Goal: Check status

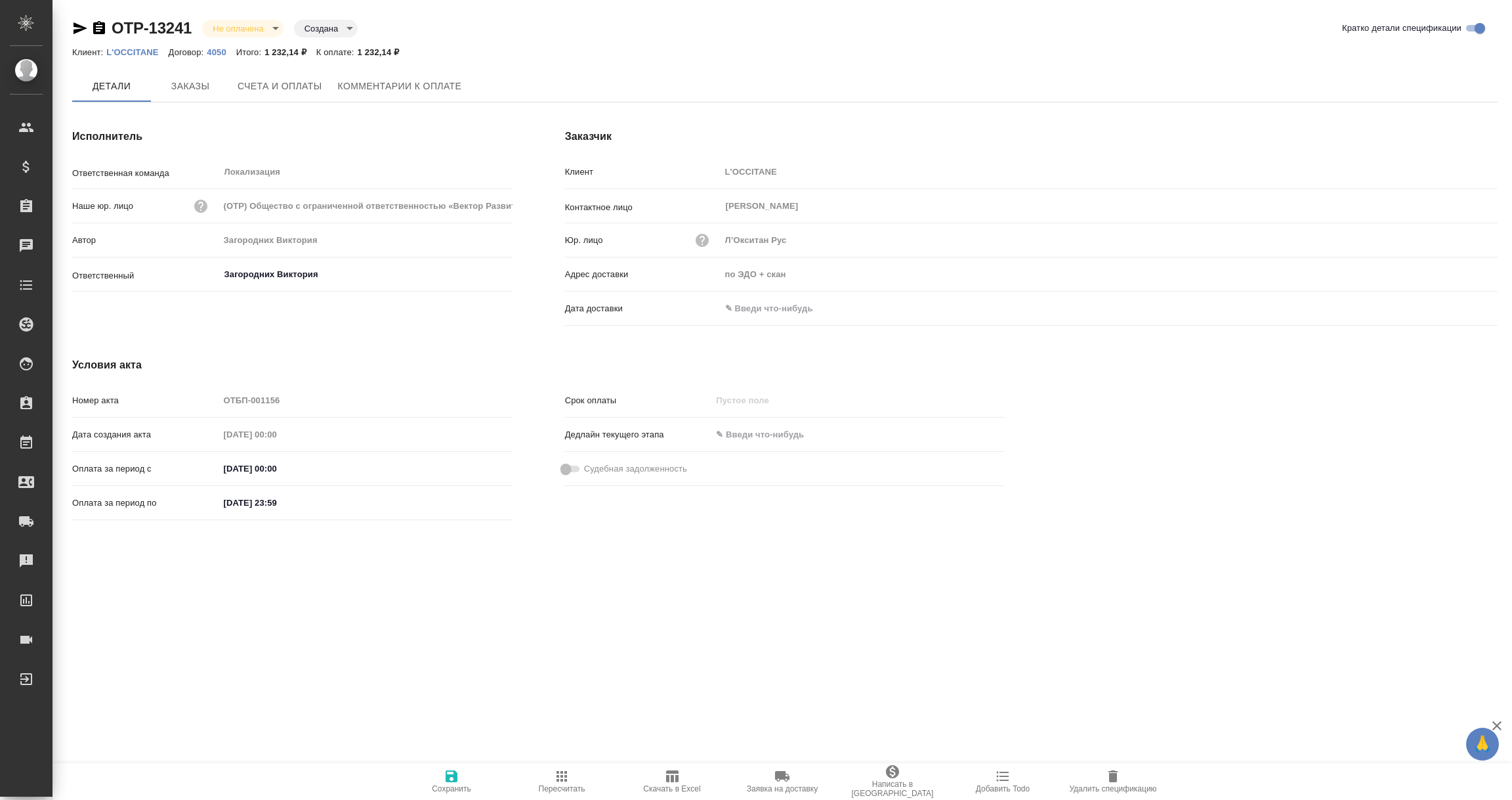
click at [771, 308] on input "text" at bounding box center [778, 308] width 115 height 19
click at [1451, 306] on div at bounding box center [1109, 309] width 777 height 19
click at [1461, 309] on icon "button" at bounding box center [1460, 309] width 12 height 13
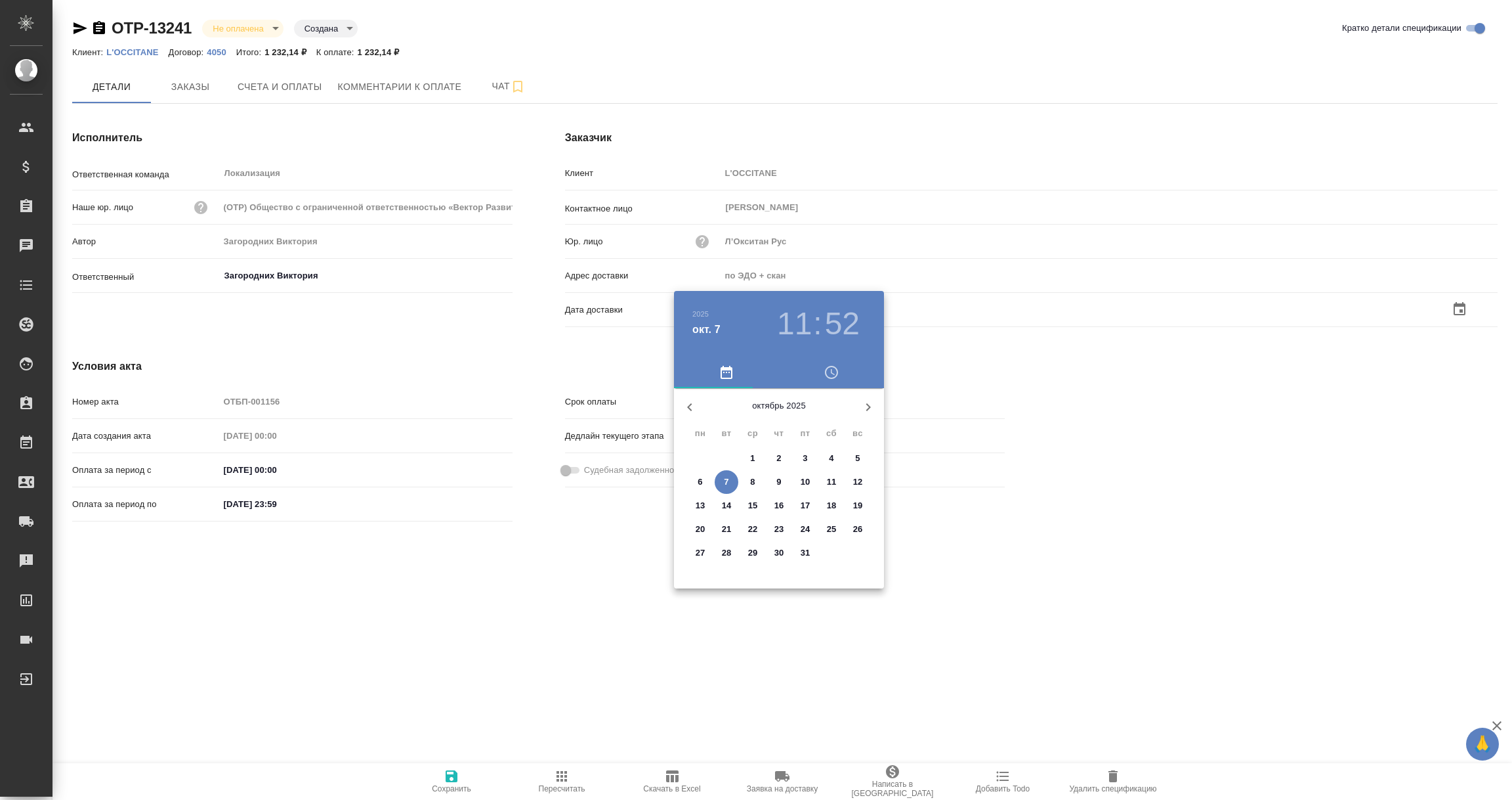
click at [725, 475] on p "7" at bounding box center [727, 482] width 5 height 13
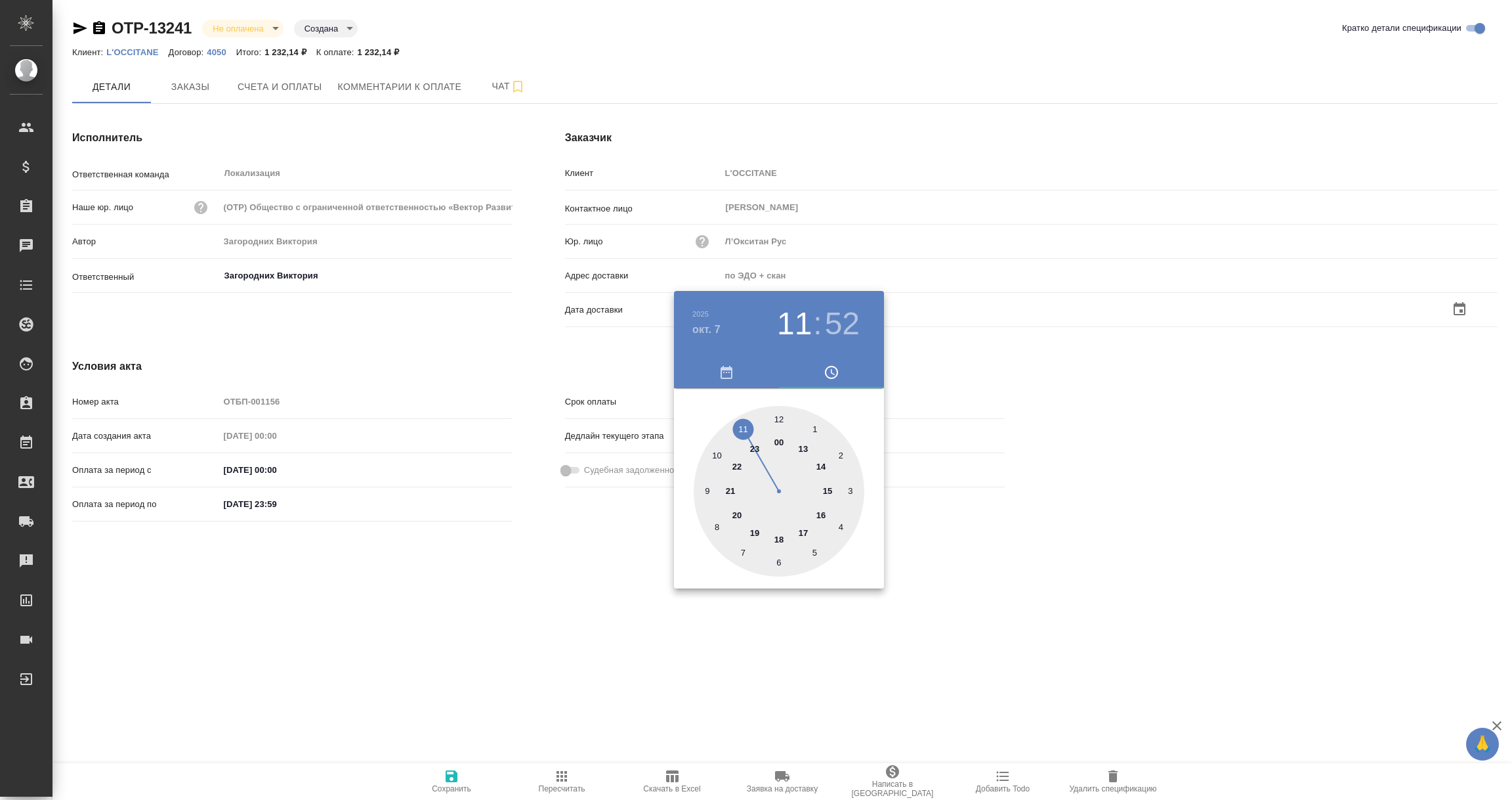
type input "[DATE] 11:52"
click at [477, 621] on div at bounding box center [756, 400] width 1512 height 800
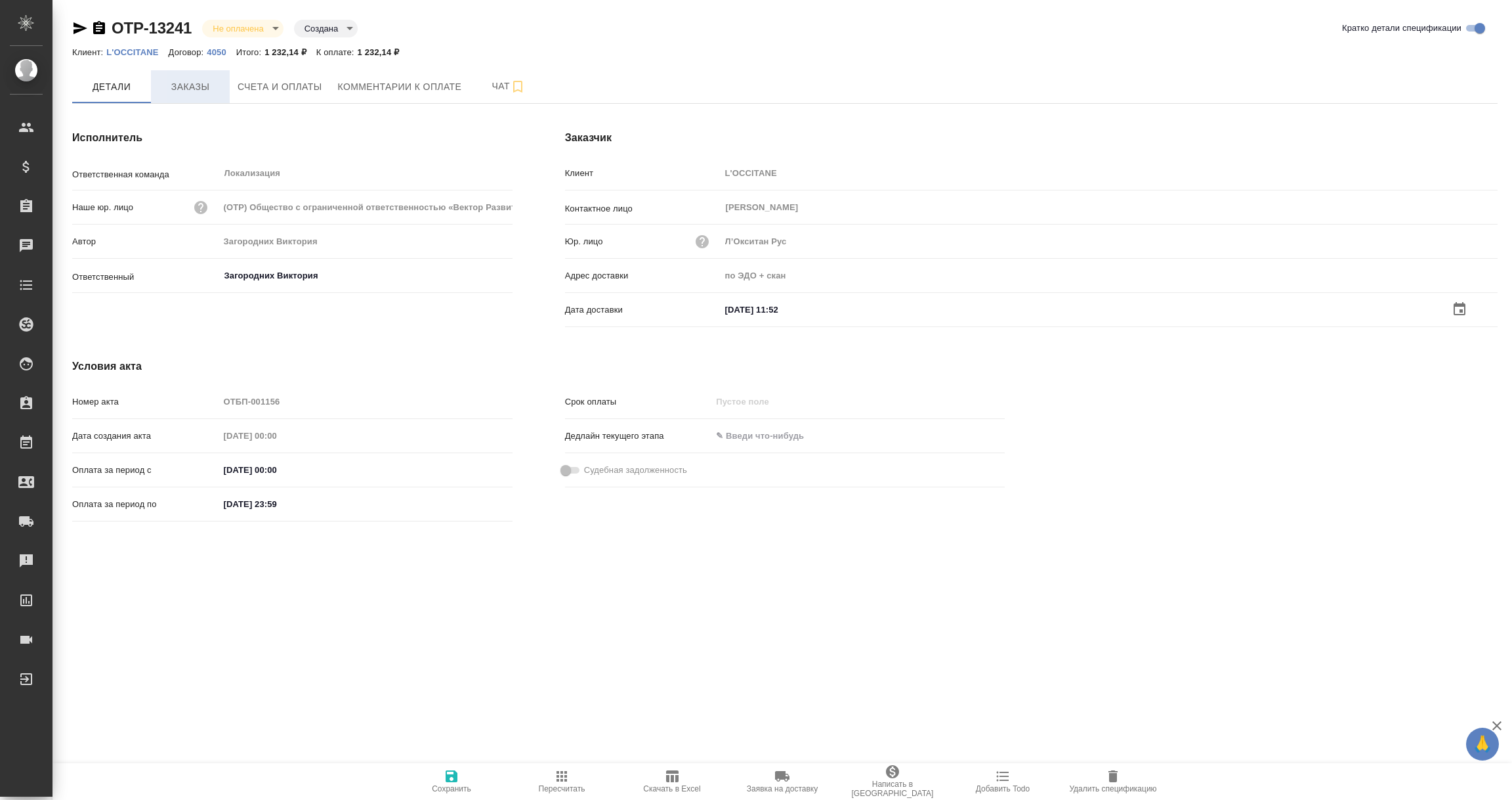
click at [193, 85] on span "Заказы" at bounding box center [190, 87] width 63 height 17
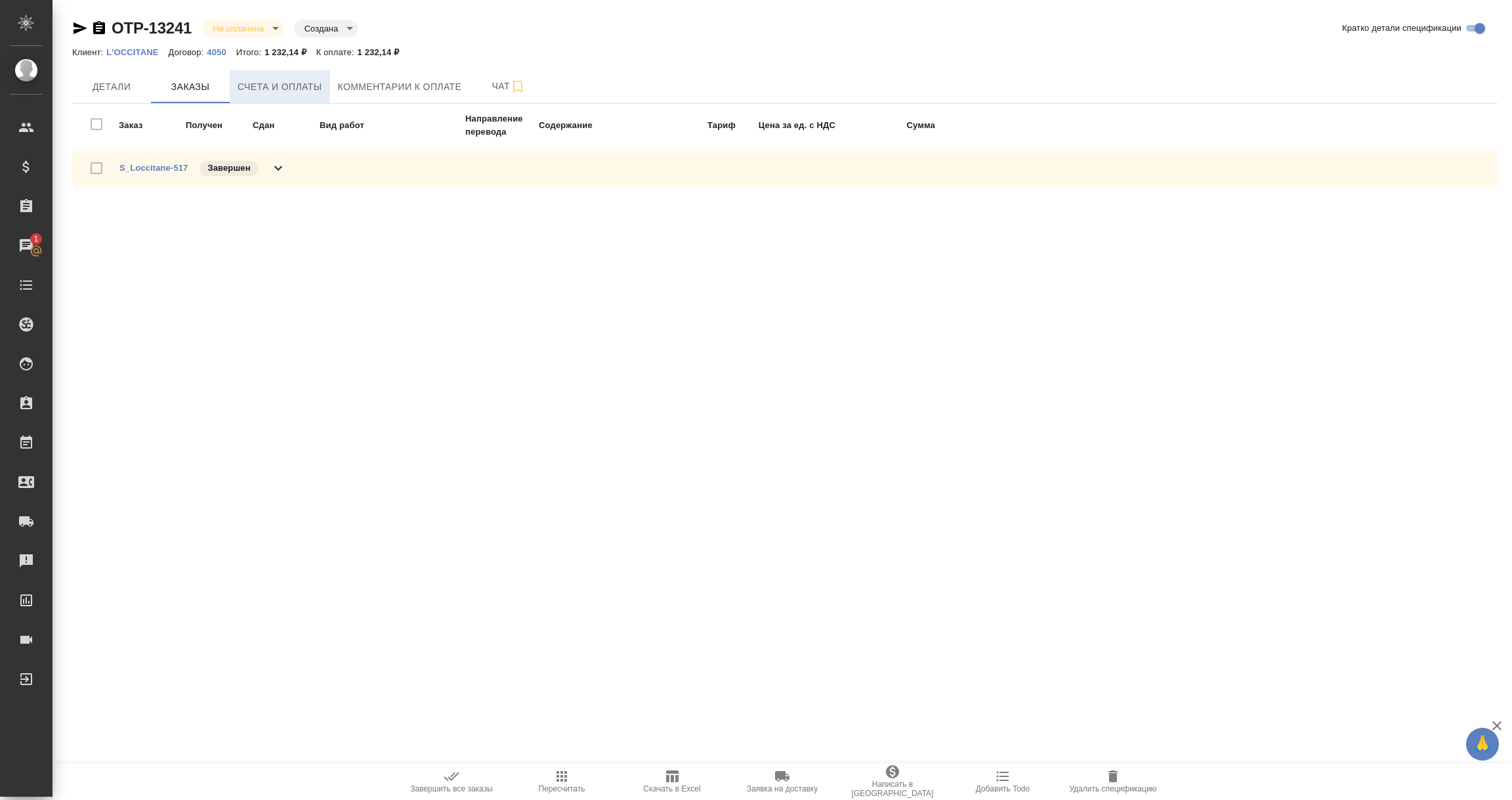
click at [255, 88] on span "Счета и оплаты" at bounding box center [280, 87] width 85 height 17
